Goal: Task Accomplishment & Management: Manage account settings

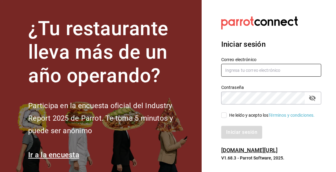
click at [269, 76] on input "text" at bounding box center [271, 70] width 100 height 13
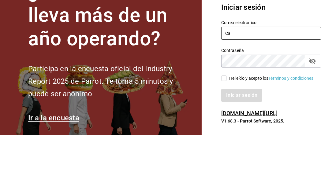
type input "C"
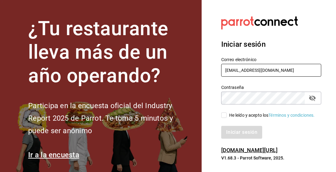
type input "[EMAIL_ADDRESS][DOMAIN_NAME]"
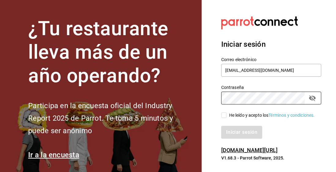
click at [225, 118] on input "He leído y acepto los Términos y condiciones." at bounding box center [224, 116] width 6 height 6
checkbox input "true"
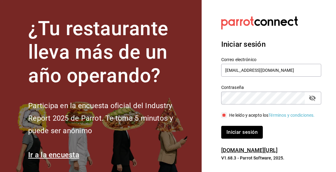
click at [247, 135] on font "Iniciar sesión" at bounding box center [241, 132] width 31 height 6
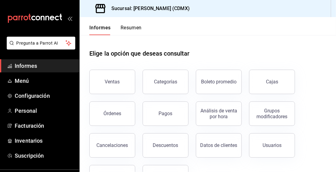
click at [59, 83] on span "Menú" at bounding box center [45, 81] width 60 height 8
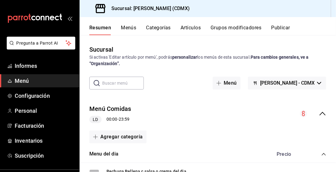
click at [136, 84] on input "text" at bounding box center [123, 83] width 42 height 12
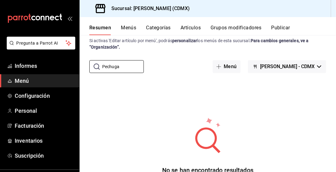
scroll to position [14, 0]
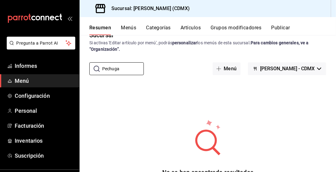
click at [125, 71] on input "Pechuga" at bounding box center [123, 69] width 42 height 12
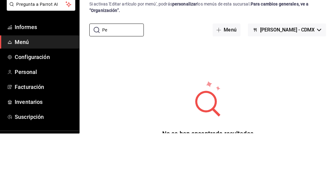
type input "P"
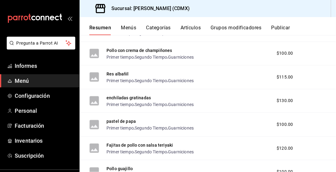
scroll to position [758, 0]
click at [135, 143] on font "Fajitas de pollo con salsa teriyaki" at bounding box center [139, 145] width 66 height 5
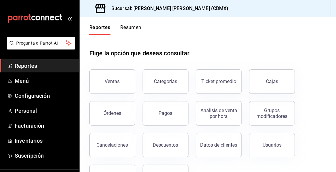
scroll to position [58, 0]
